Goal: Transaction & Acquisition: Download file/media

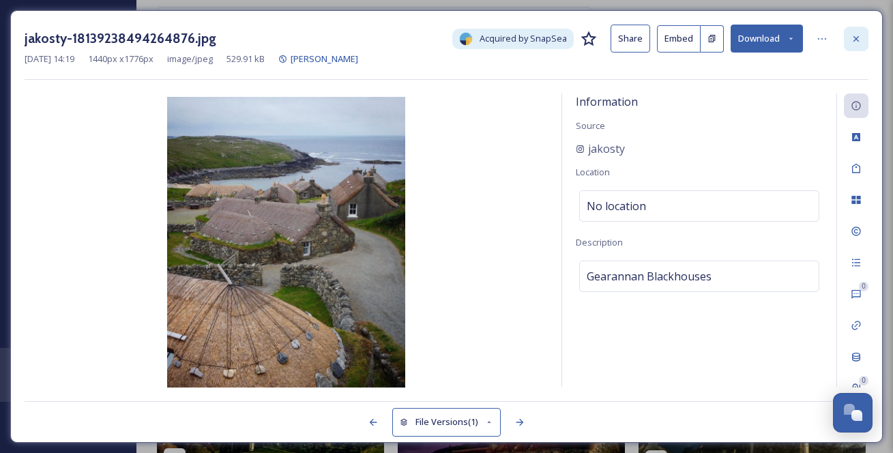
scroll to position [904, 0]
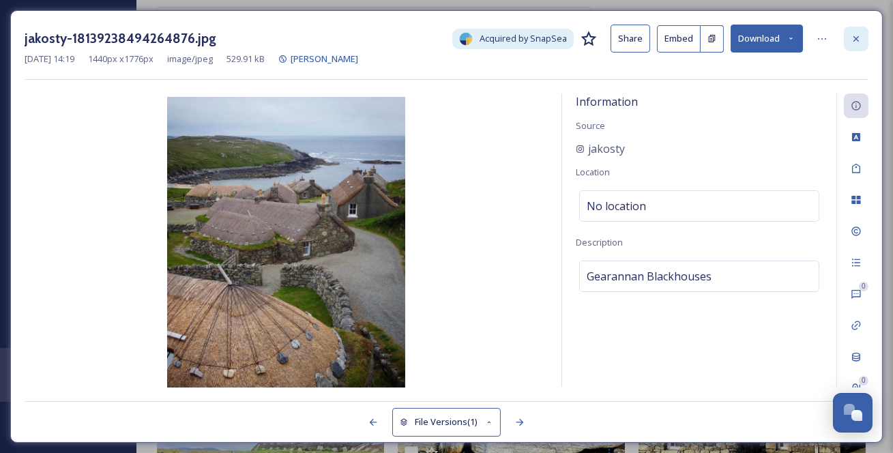
click at [857, 40] on icon at bounding box center [855, 38] width 11 height 11
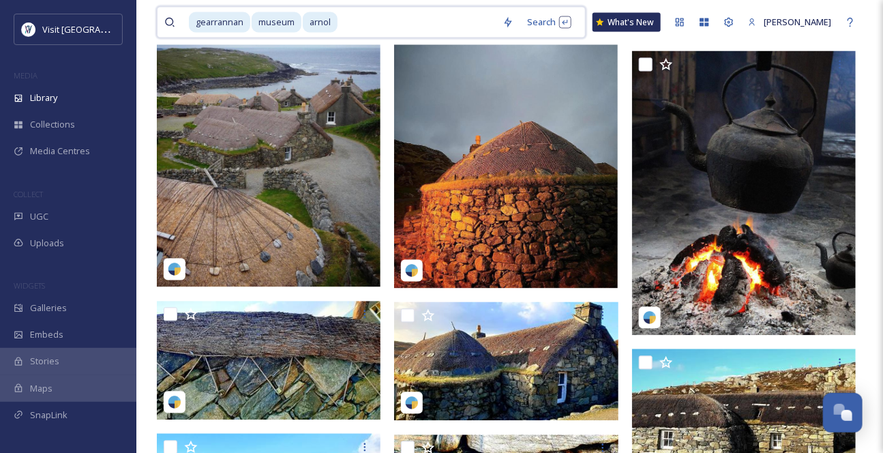
drag, startPoint x: 392, startPoint y: 23, endPoint x: 380, endPoint y: 22, distance: 12.3
click at [375, 21] on input at bounding box center [417, 23] width 157 height 30
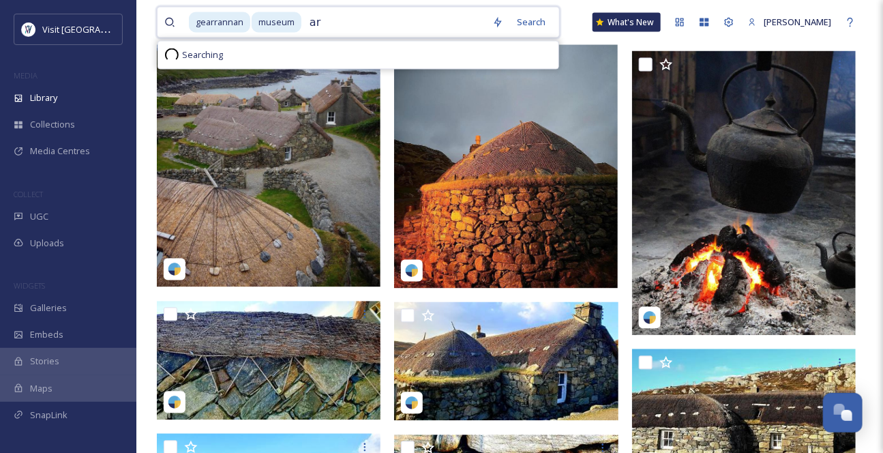
type input "a"
type input "m"
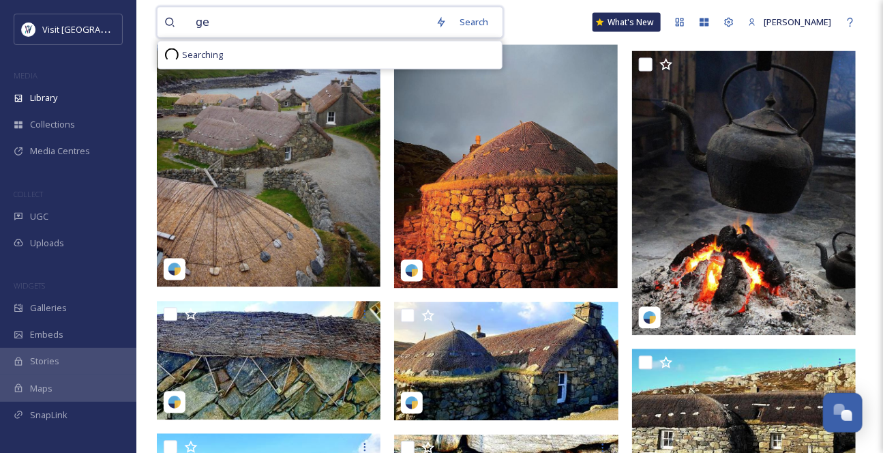
type input "g"
type input "a"
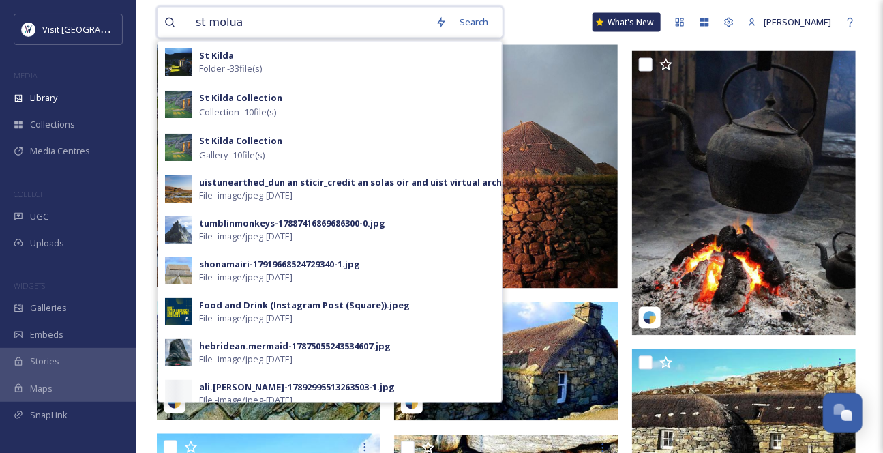
type input "st moluag"
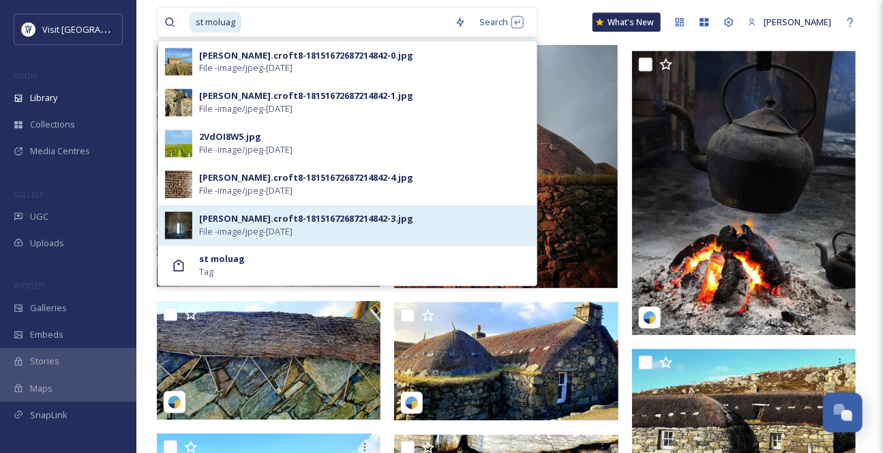
click at [251, 226] on div "[PERSON_NAME].croft8-18151672687214842-3.jpg" at bounding box center [306, 219] width 214 height 13
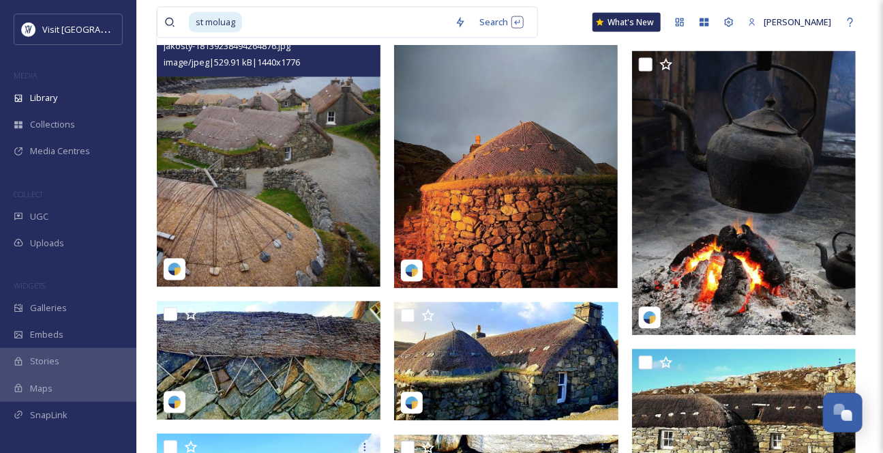
click at [250, 250] on img at bounding box center [269, 150] width 224 height 276
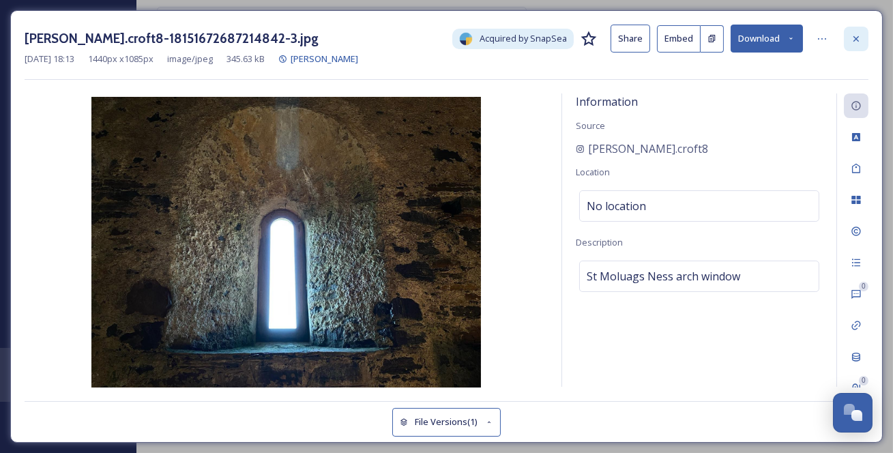
click at [852, 38] on icon at bounding box center [855, 38] width 11 height 11
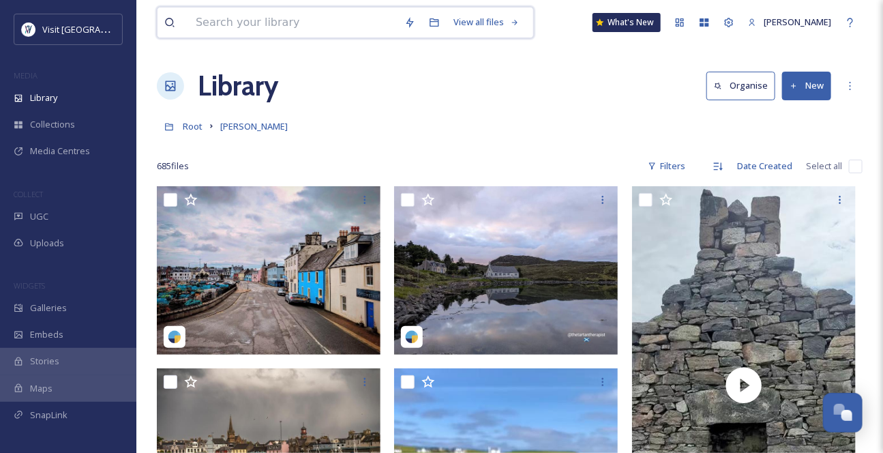
click at [289, 26] on input at bounding box center [293, 23] width 209 height 30
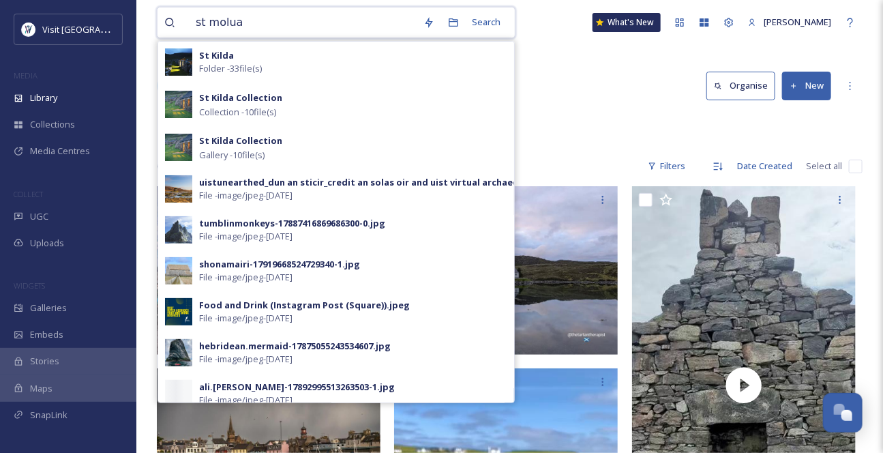
type input "st moluag"
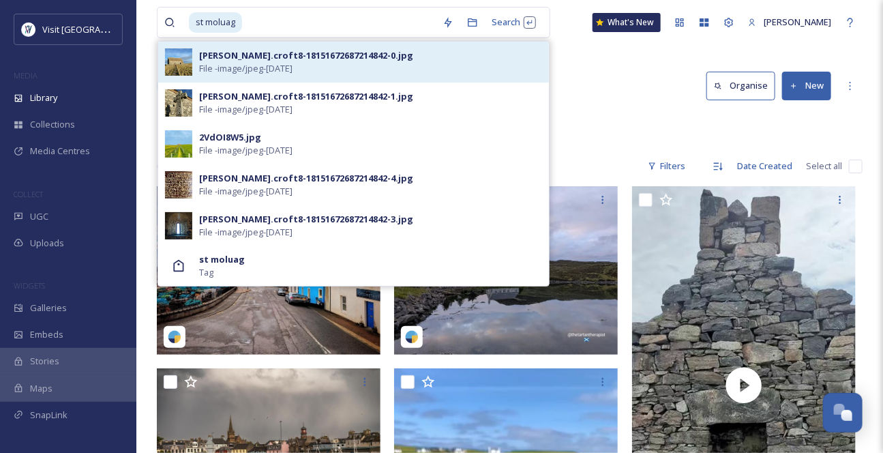
click at [267, 62] on div "[PERSON_NAME].croft8-18151672687214842-0.jpg" at bounding box center [306, 55] width 214 height 13
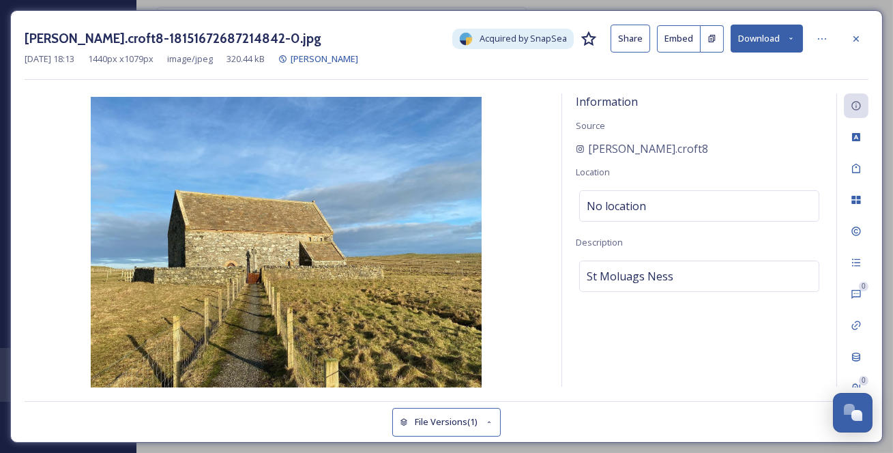
click at [794, 38] on icon at bounding box center [790, 38] width 9 height 9
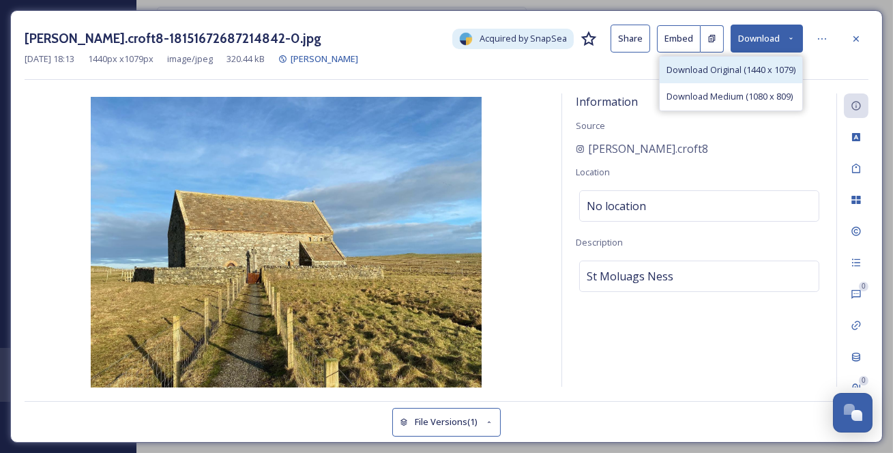
click at [758, 68] on span "Download Original (1440 x 1079)" at bounding box center [730, 69] width 129 height 13
